Goal: Task Accomplishment & Management: Use online tool/utility

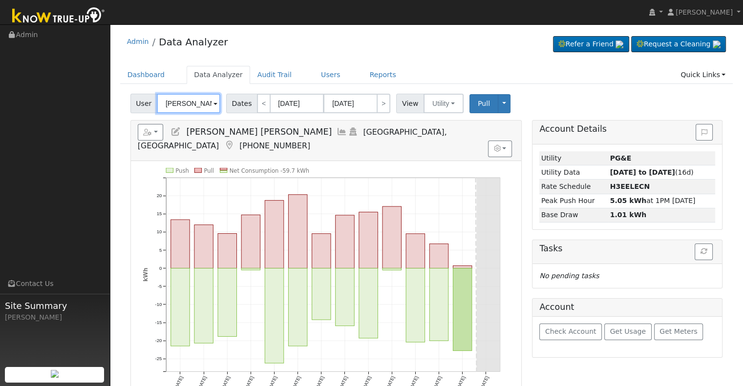
click at [188, 111] on input "[PERSON_NAME] [PERSON_NAME]" at bounding box center [188, 104] width 63 height 20
click at [187, 111] on div "[PERSON_NAME] [PERSON_NAME]" at bounding box center [188, 104] width 63 height 20
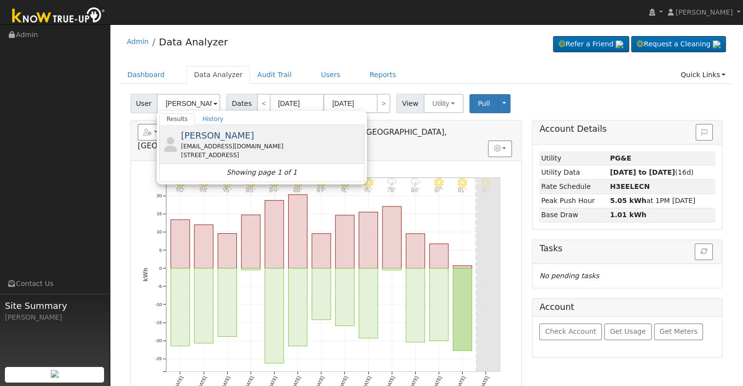
click at [223, 144] on div "[EMAIL_ADDRESS][DOMAIN_NAME]" at bounding box center [271, 146] width 181 height 9
type input "[PERSON_NAME]"
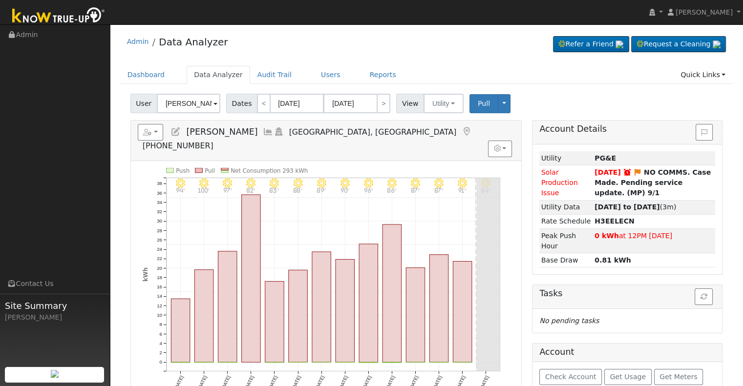
click at [263, 133] on icon at bounding box center [268, 131] width 11 height 9
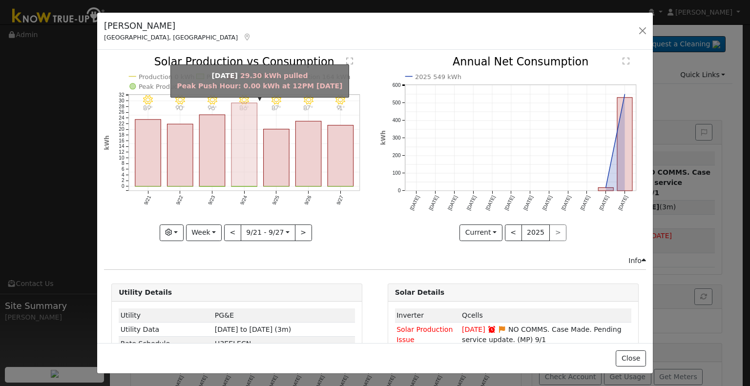
click at [246, 159] on rect "onclick=""" at bounding box center [244, 145] width 26 height 84
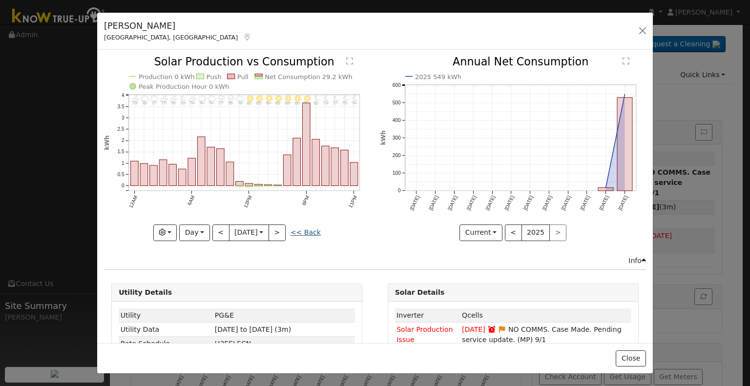
click at [303, 232] on link "<< Back" at bounding box center [306, 233] width 30 height 8
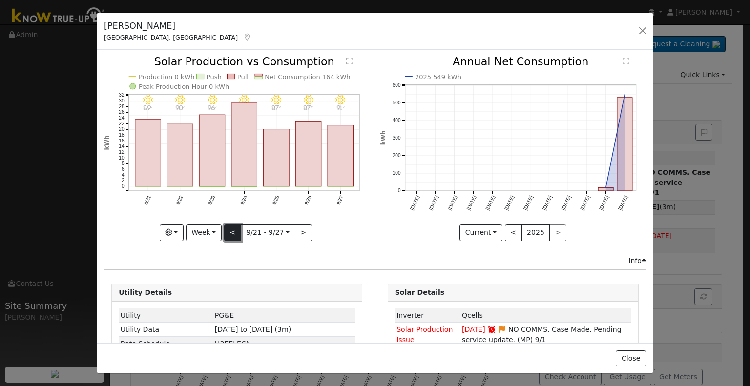
click at [229, 225] on button "<" at bounding box center [232, 233] width 17 height 17
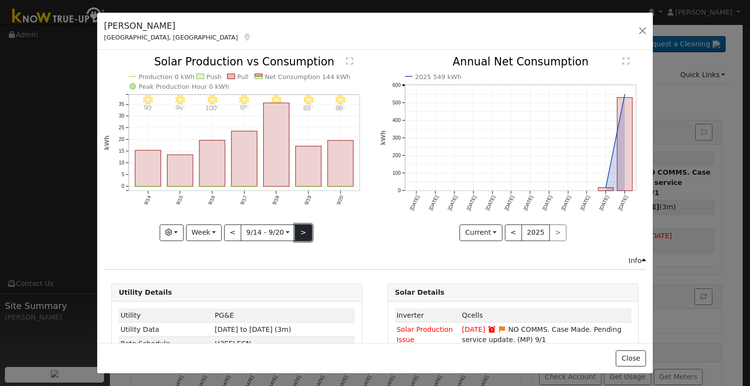
click at [295, 226] on button ">" at bounding box center [303, 233] width 17 height 17
type input "[DATE]"
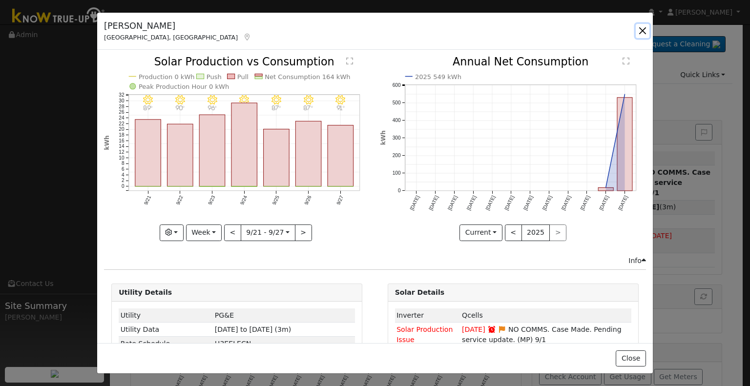
click at [641, 31] on button "button" at bounding box center [643, 31] width 14 height 14
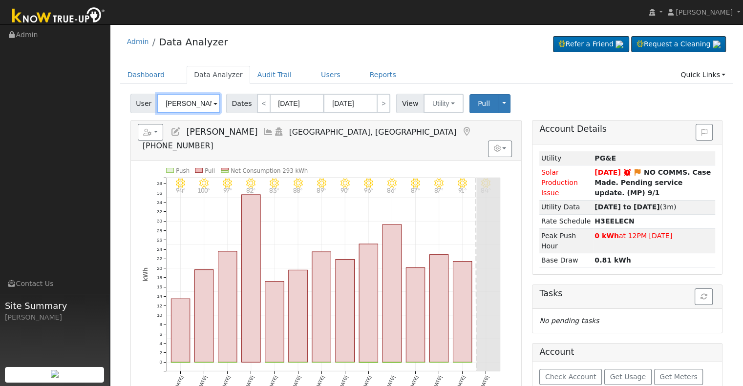
click at [192, 109] on input "[PERSON_NAME]" at bounding box center [188, 104] width 63 height 20
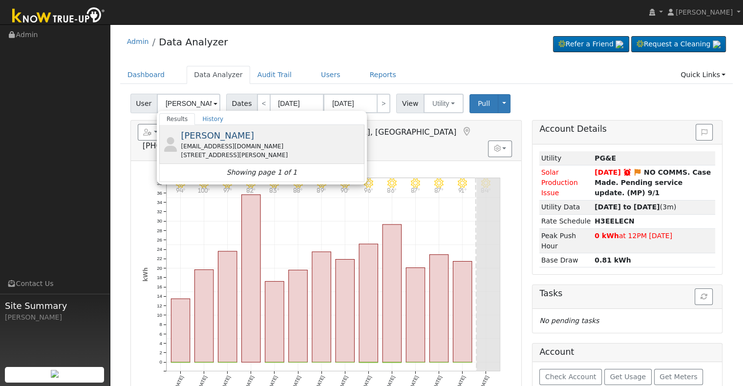
click at [242, 146] on div "[EMAIL_ADDRESS][DOMAIN_NAME]" at bounding box center [271, 146] width 181 height 9
type input "[PERSON_NAME]"
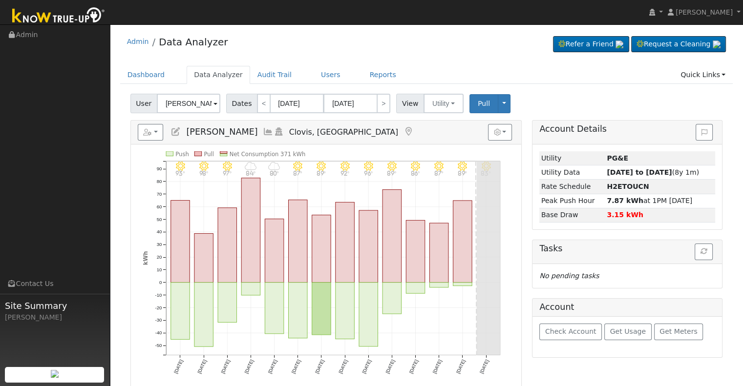
click at [263, 131] on icon at bounding box center [268, 131] width 11 height 9
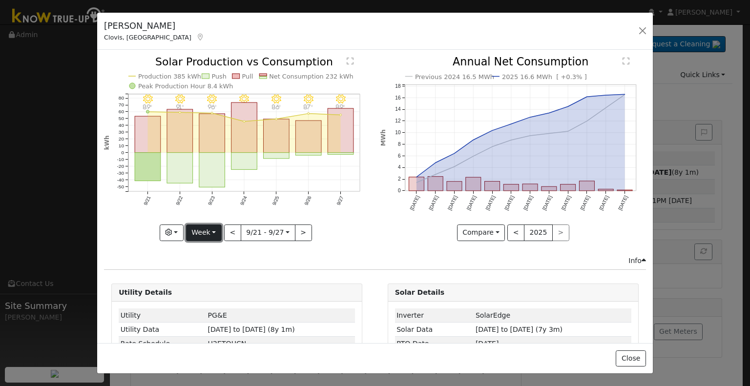
click at [211, 229] on button "Week" at bounding box center [204, 233] width 36 height 17
click at [314, 256] on div "Info" at bounding box center [375, 261] width 552 height 10
click at [213, 230] on button "Week" at bounding box center [204, 233] width 36 height 17
click at [217, 274] on link "Month" at bounding box center [221, 280] width 68 height 14
type input "[DATE]"
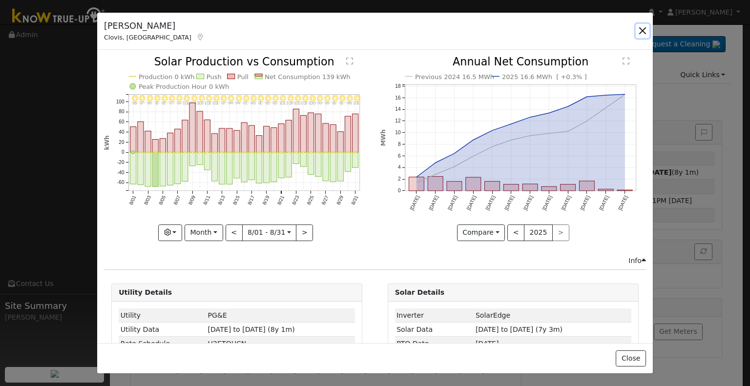
click at [643, 31] on button "button" at bounding box center [643, 31] width 14 height 14
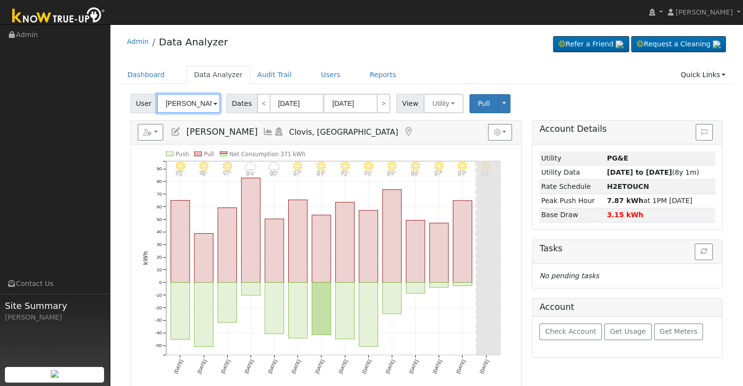
click at [187, 95] on input "[PERSON_NAME]" at bounding box center [188, 104] width 63 height 20
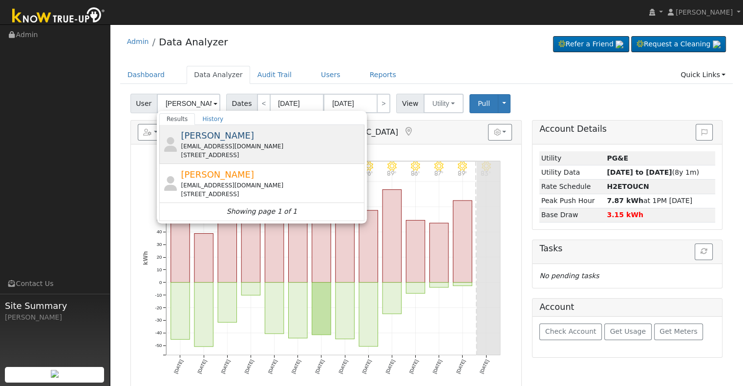
click at [276, 141] on div "[PERSON_NAME] [EMAIL_ADDRESS][DOMAIN_NAME] [STREET_ADDRESS]" at bounding box center [271, 144] width 181 height 31
type input "[PERSON_NAME]"
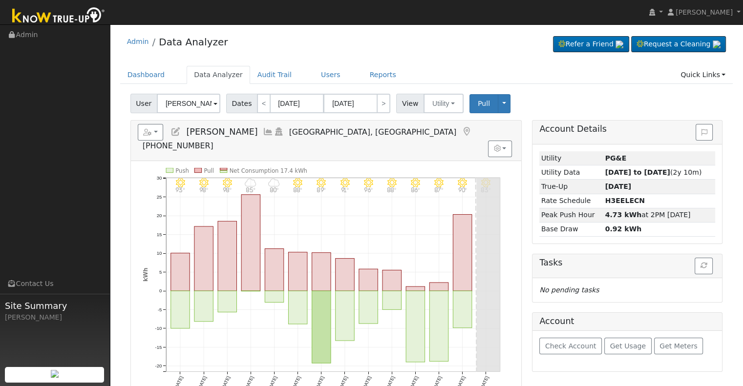
click at [266, 127] on icon at bounding box center [268, 131] width 11 height 9
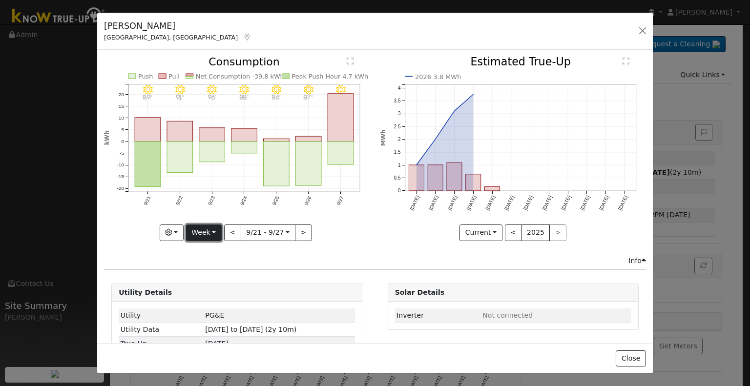
click at [212, 227] on button "Week" at bounding box center [204, 233] width 36 height 17
click at [231, 275] on link "Month" at bounding box center [221, 280] width 68 height 14
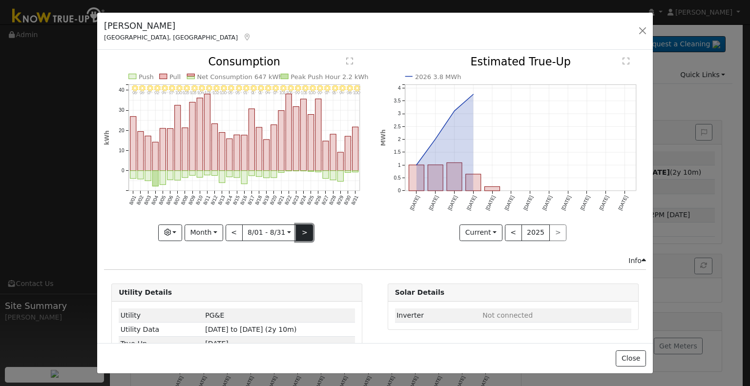
click at [303, 232] on button ">" at bounding box center [304, 233] width 17 height 17
type input "[DATE]"
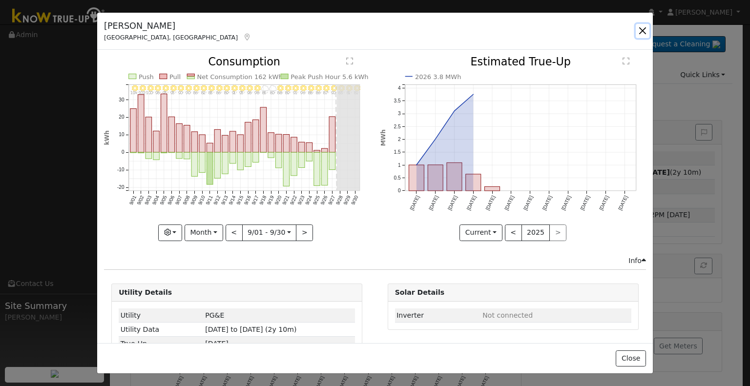
click at [649, 32] on button "button" at bounding box center [643, 31] width 14 height 14
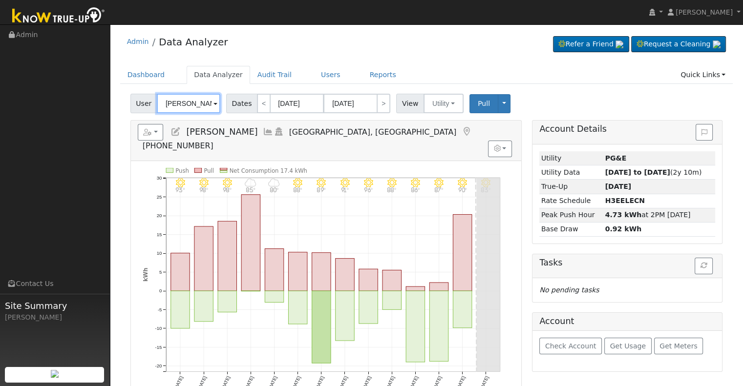
click at [168, 105] on input "[PERSON_NAME]" at bounding box center [188, 104] width 63 height 20
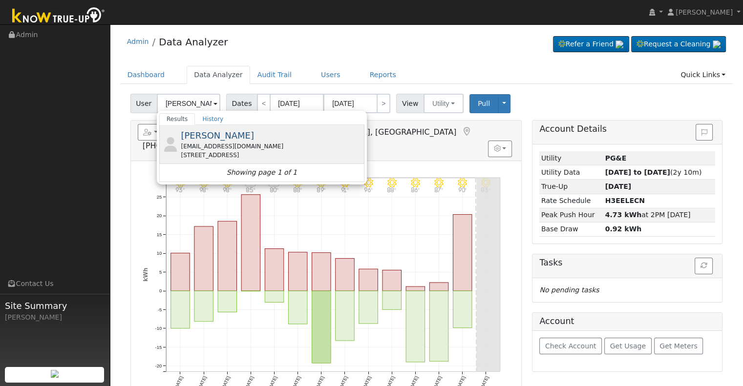
click at [217, 143] on div "[EMAIL_ADDRESS][DOMAIN_NAME]" at bounding box center [271, 146] width 181 height 9
type input "[PERSON_NAME]"
